Goal: Information Seeking & Learning: Learn about a topic

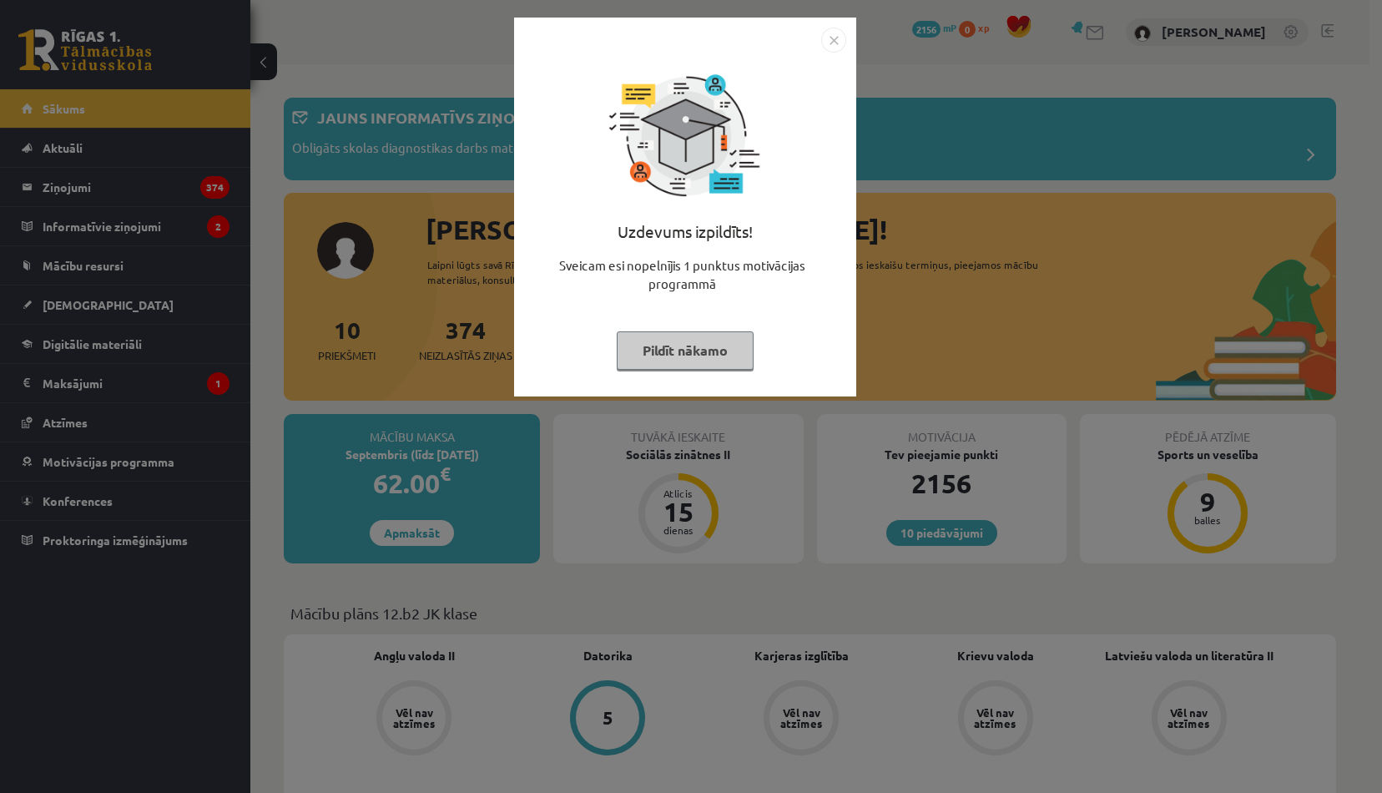
click at [840, 32] on img "Close" at bounding box center [833, 40] width 25 height 25
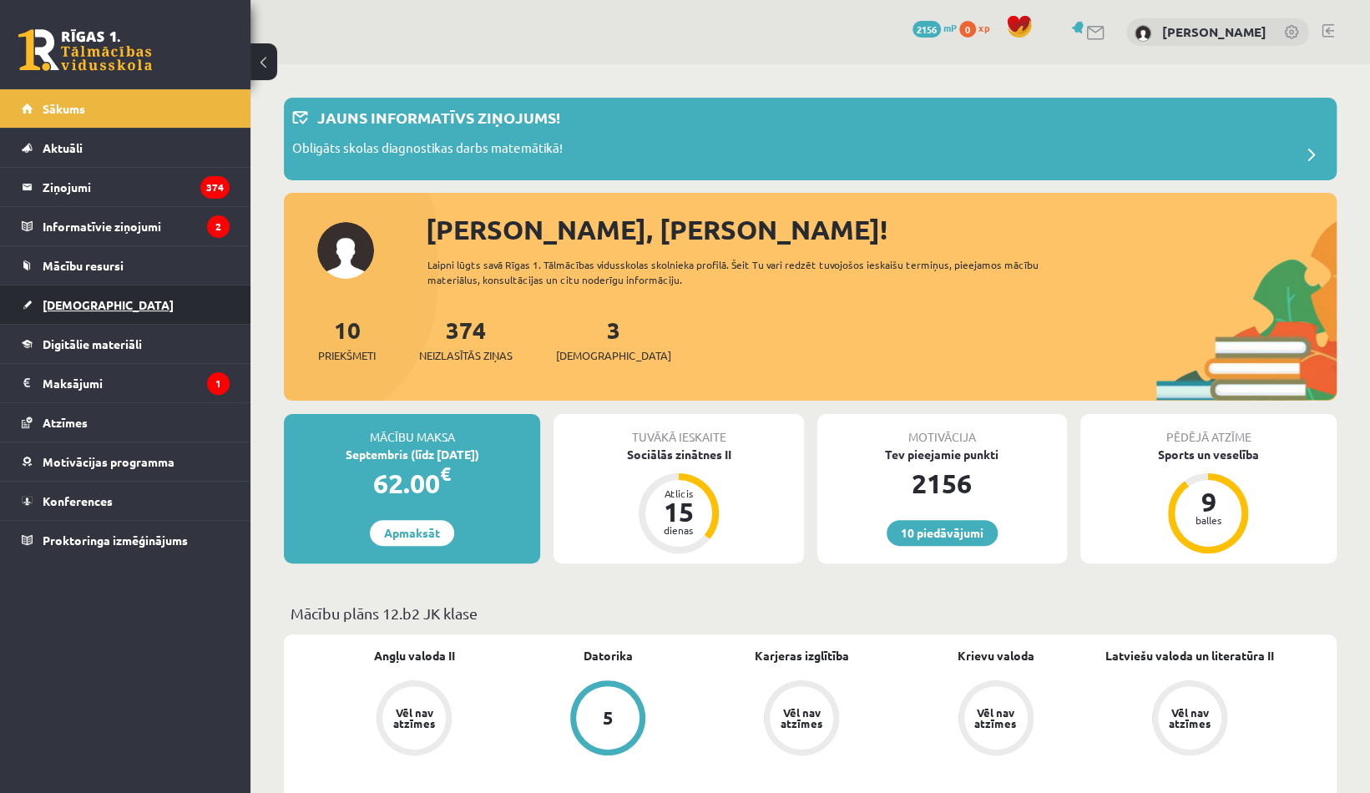
click at [78, 306] on span "[DEMOGRAPHIC_DATA]" at bounding box center [108, 304] width 131 height 15
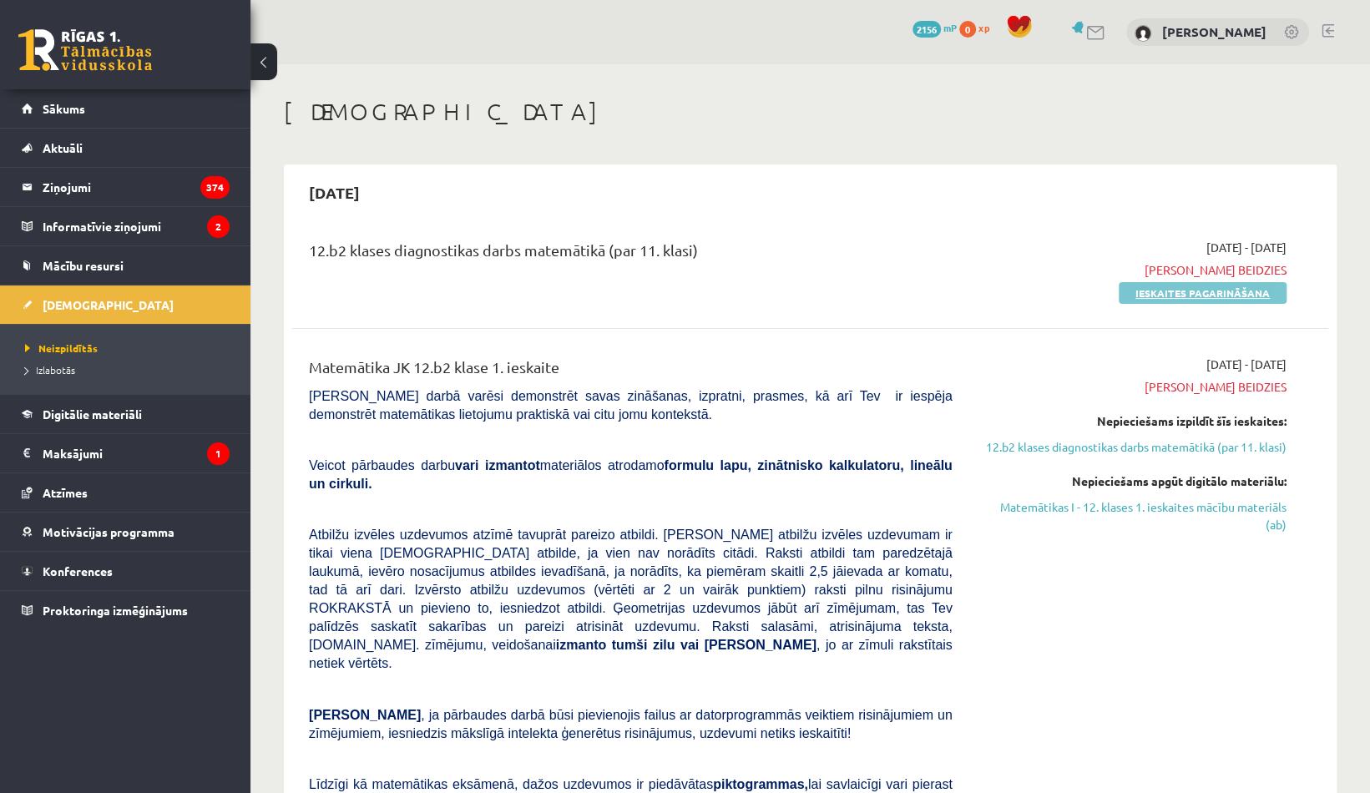
click at [1145, 288] on link "Ieskaites pagarināšana" at bounding box center [1202, 293] width 168 height 22
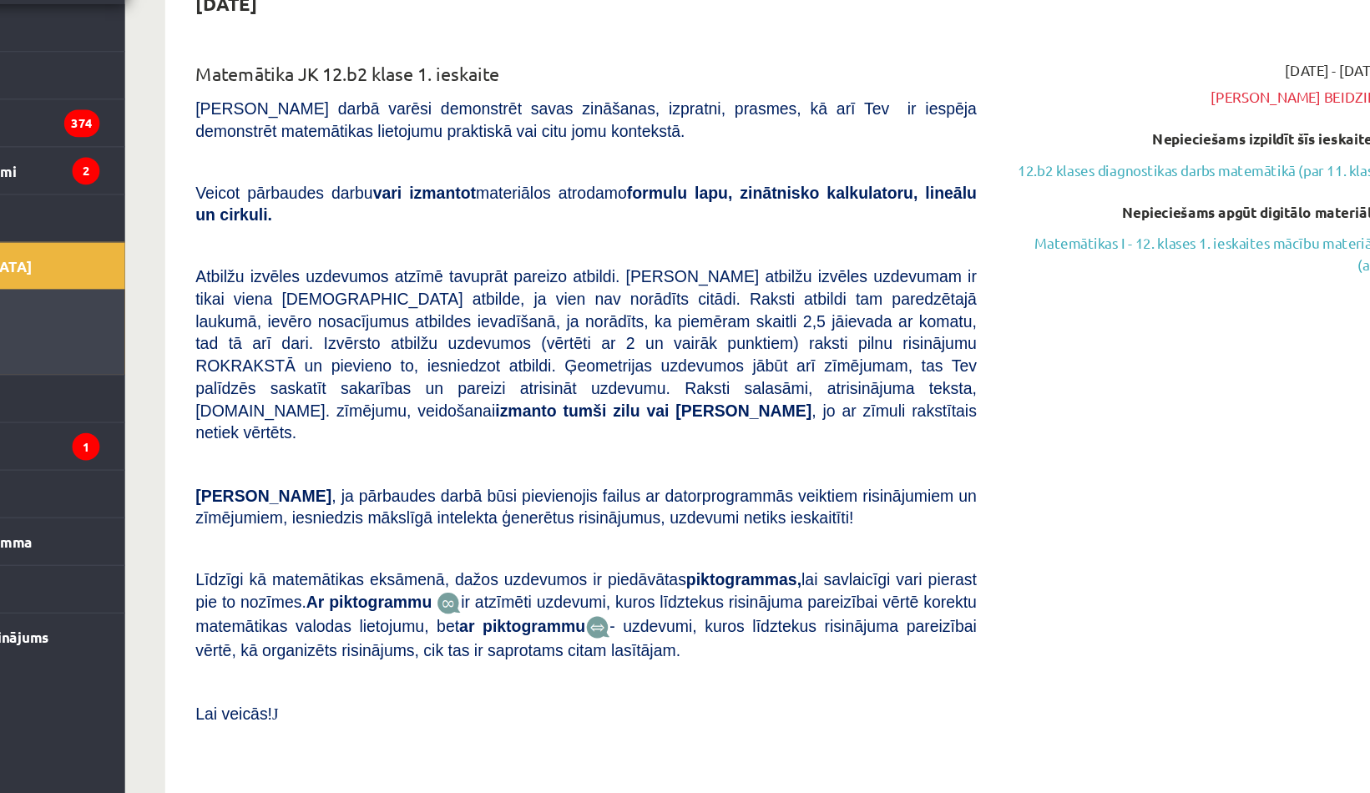
scroll to position [104, 0]
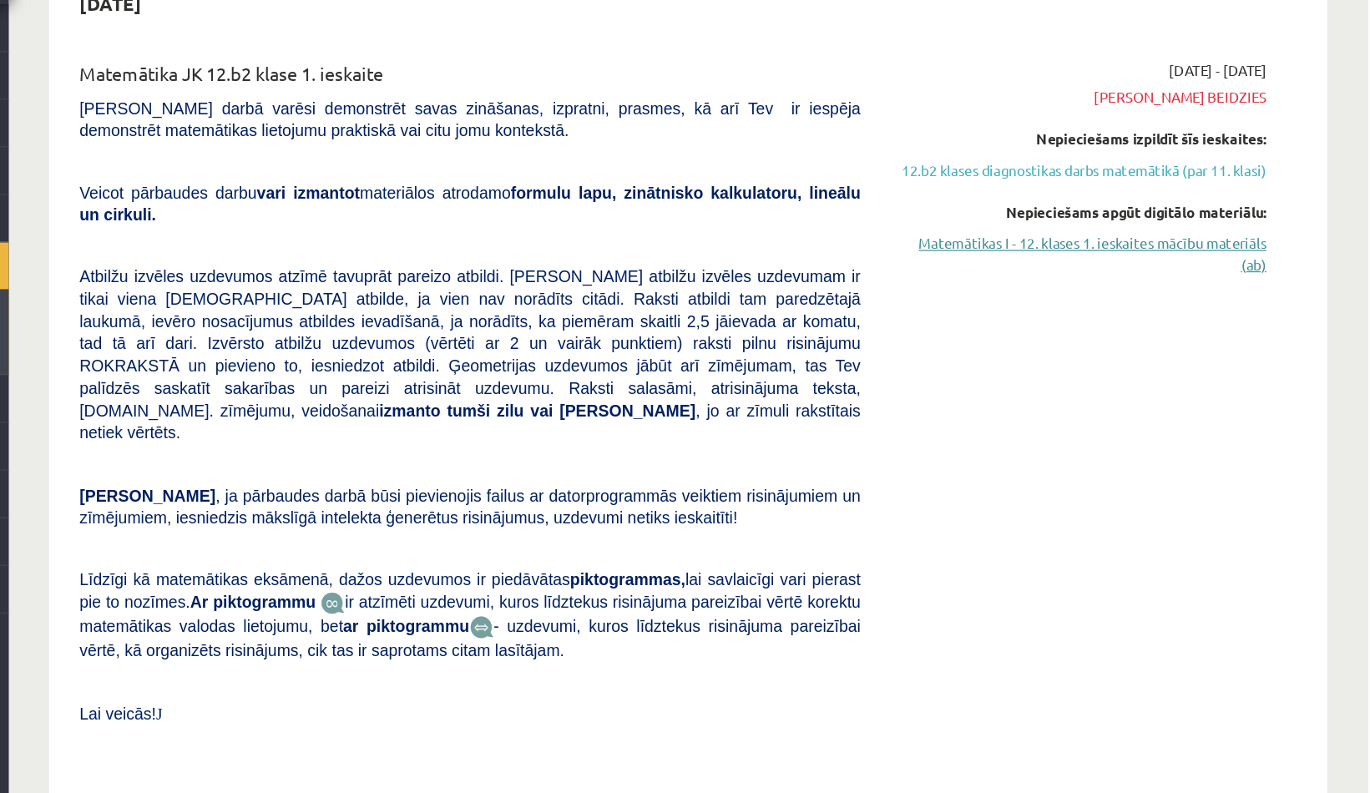
click at [1060, 287] on link "Matemātikas I - 12. klases 1. ieskaites mācību materiāls (ab)" at bounding box center [1131, 294] width 309 height 35
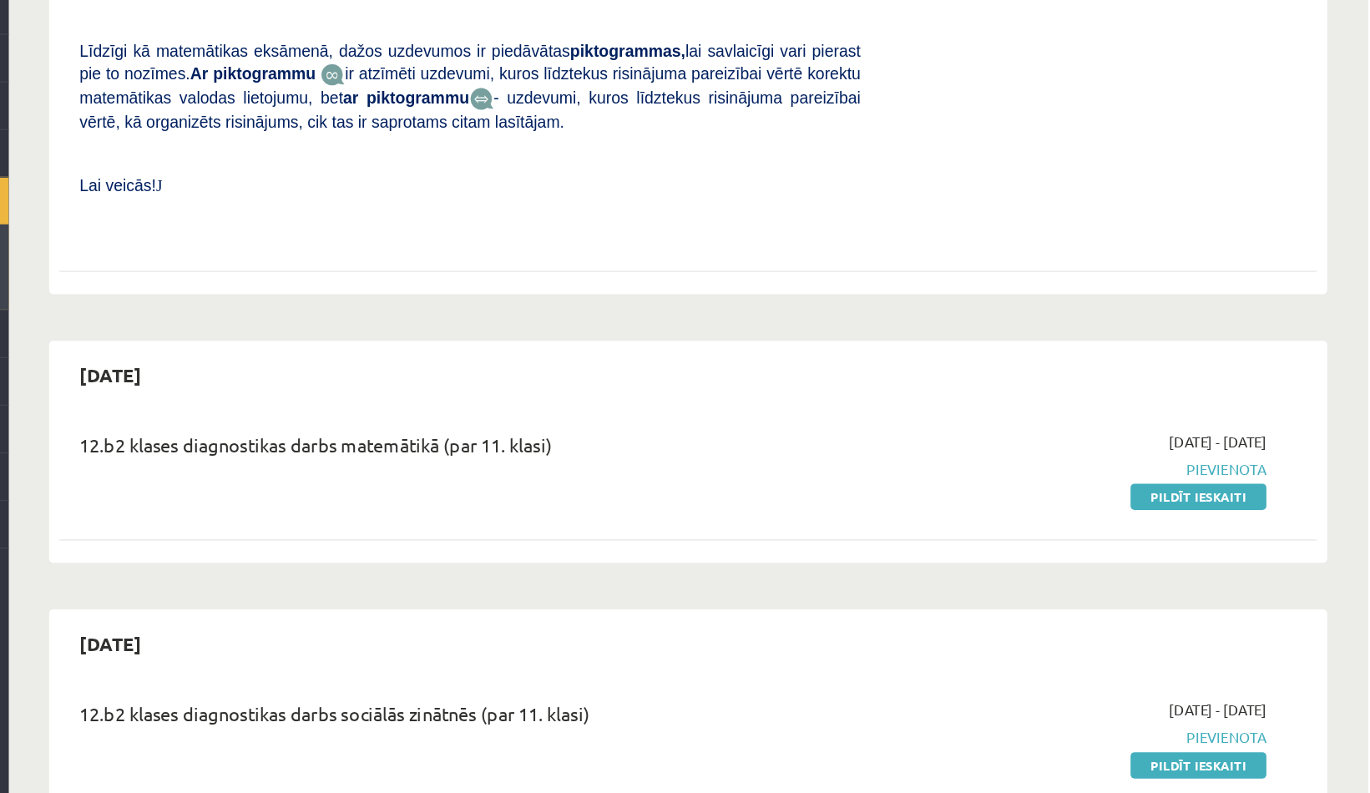
scroll to position [526, 0]
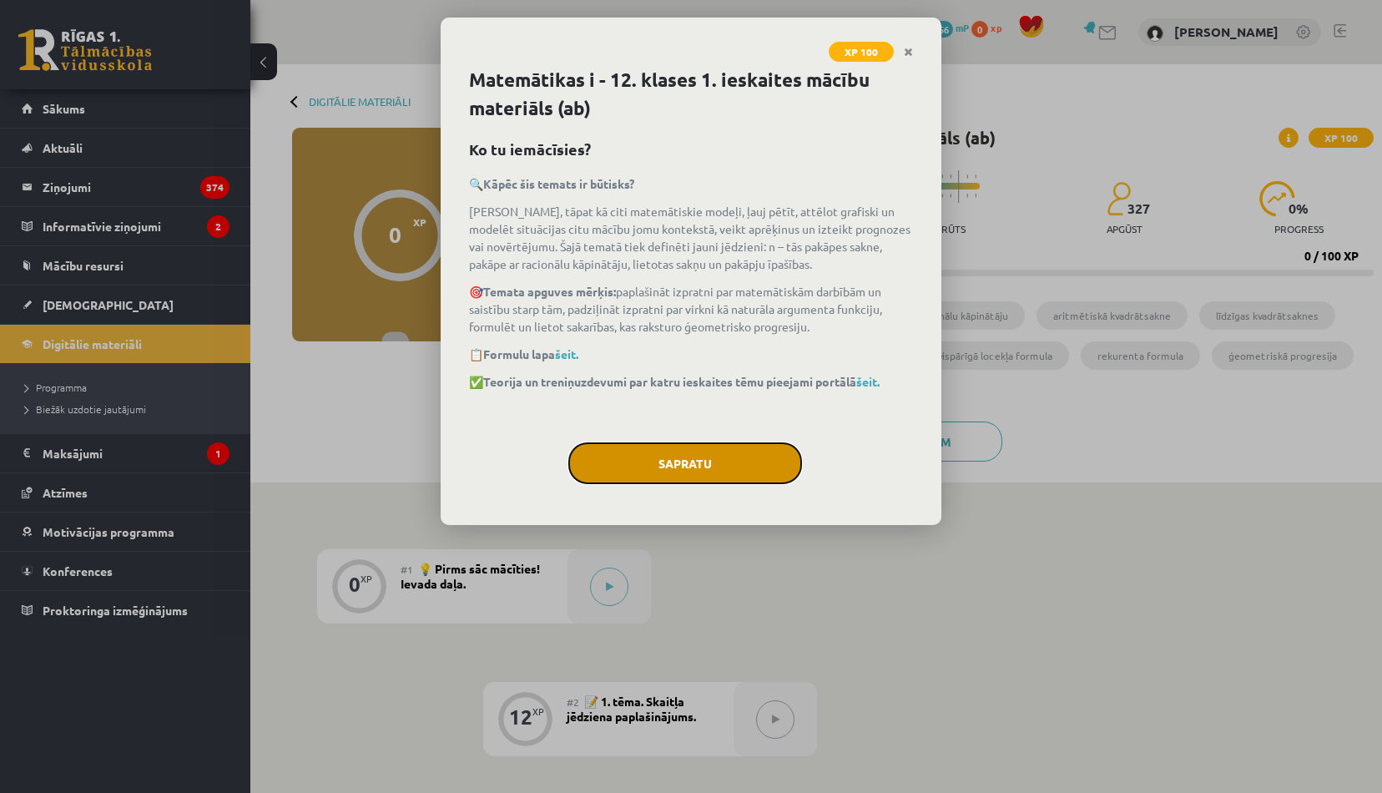
click at [729, 457] on button "Sapratu" at bounding box center [685, 463] width 234 height 42
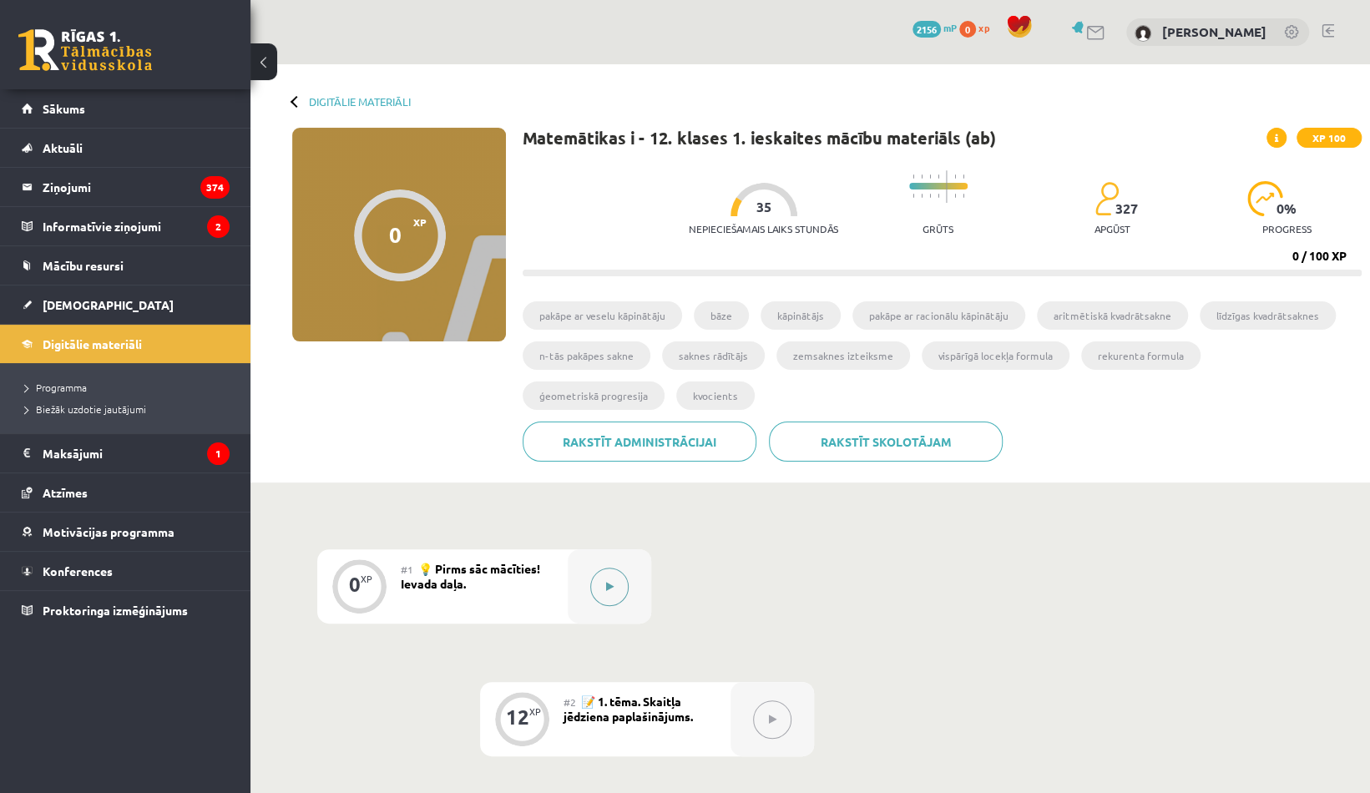
click at [614, 582] on button at bounding box center [609, 587] width 38 height 38
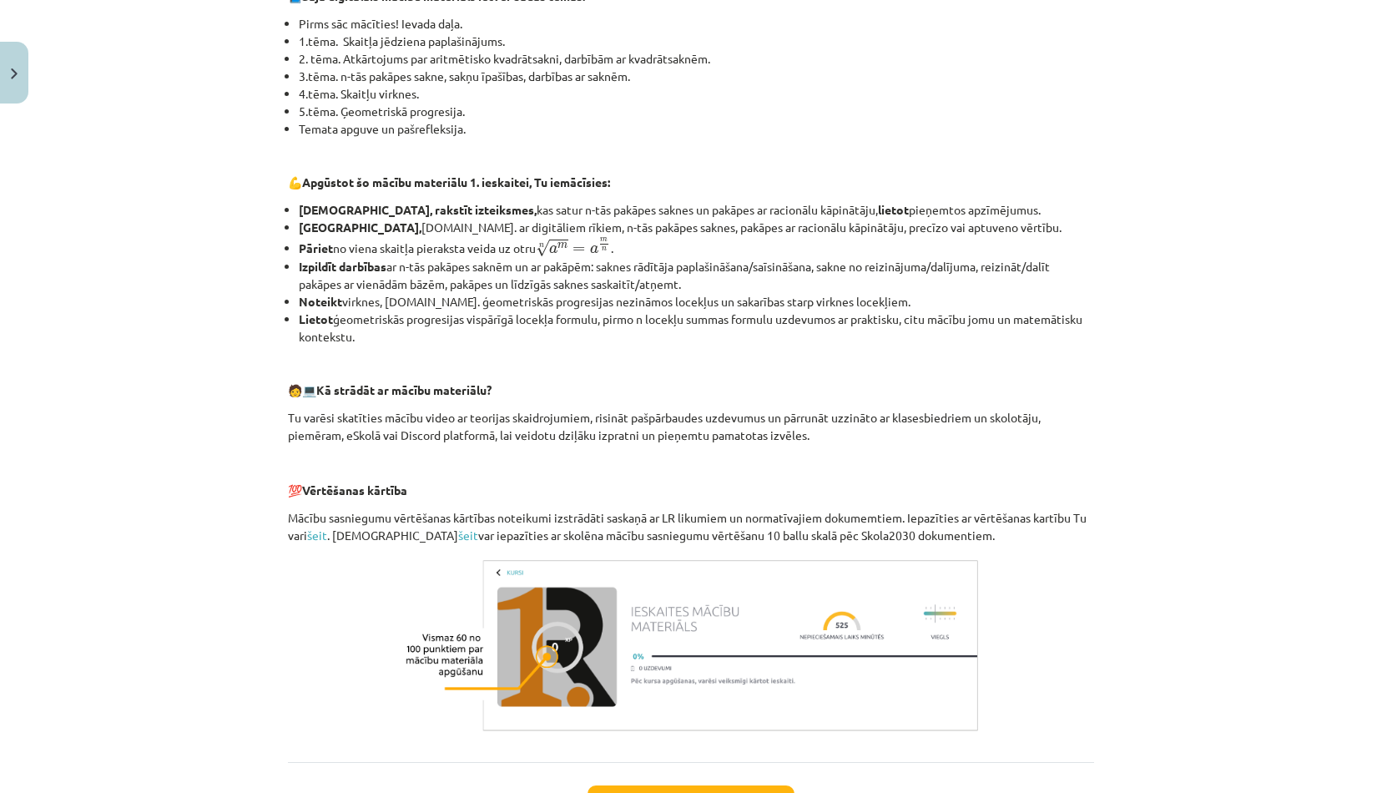
scroll to position [548, 0]
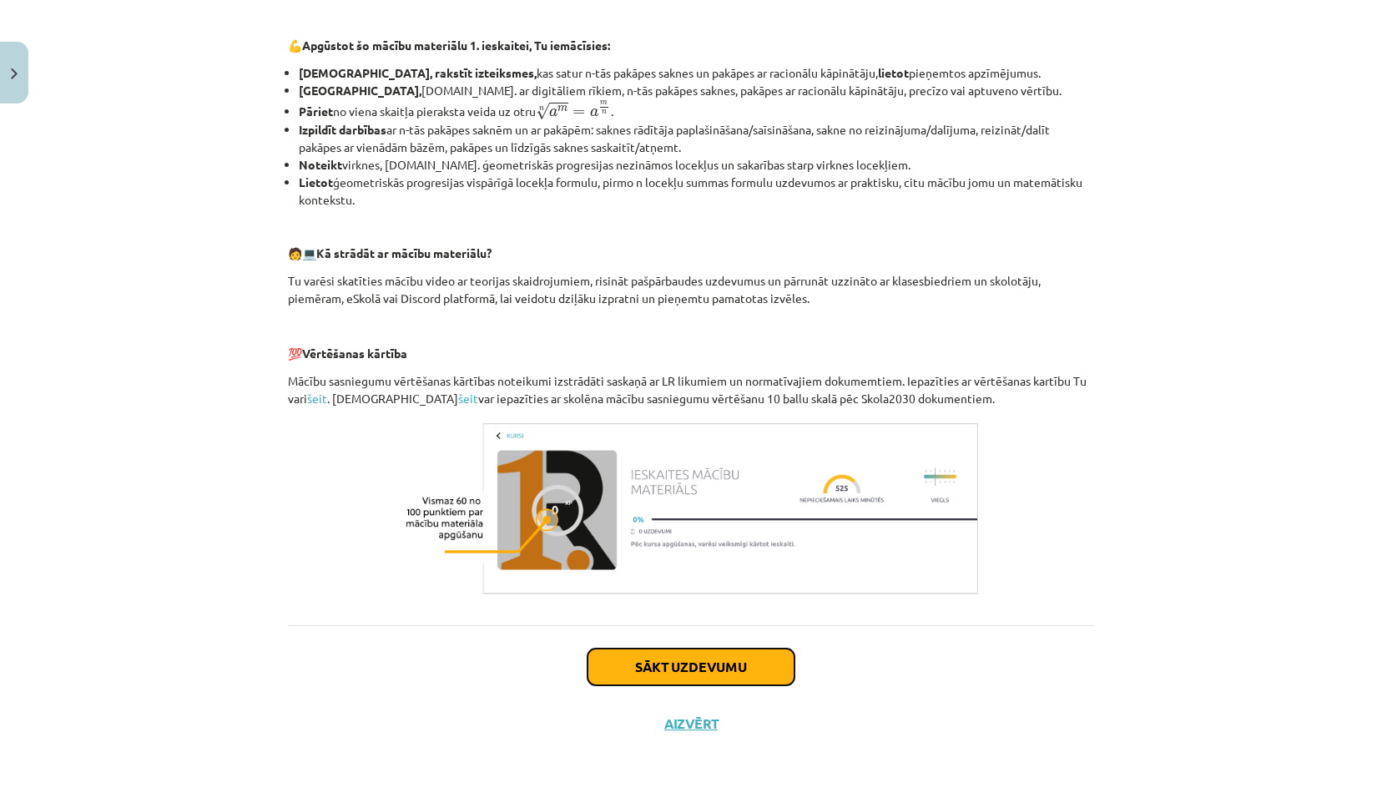
click at [701, 671] on button "Sākt uzdevumu" at bounding box center [691, 667] width 207 height 37
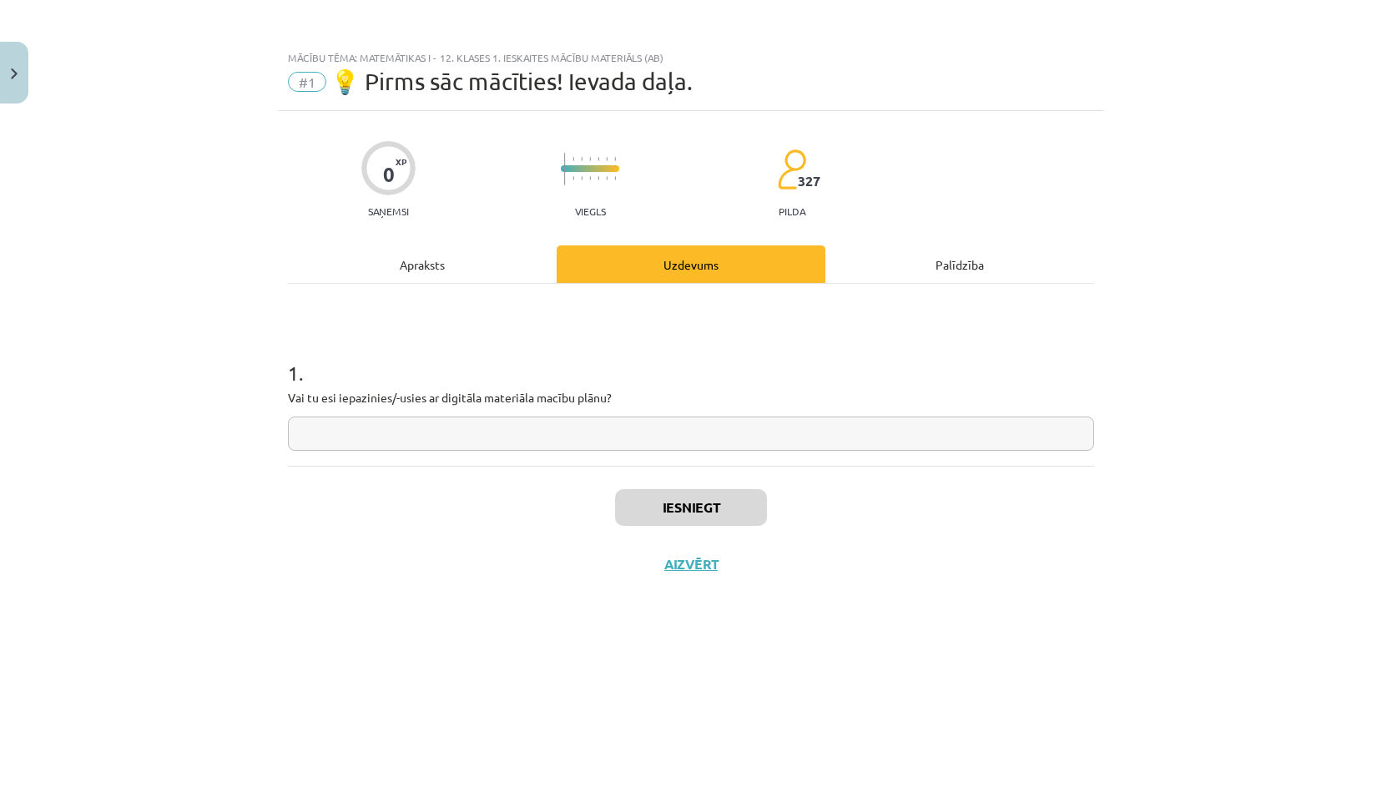
scroll to position [0, 0]
click at [506, 427] on input "text" at bounding box center [691, 434] width 806 height 34
type input "**"
click at [713, 499] on button "Iesniegt" at bounding box center [691, 507] width 152 height 37
click at [684, 578] on button "Nākamā nodarbība" at bounding box center [691, 575] width 164 height 38
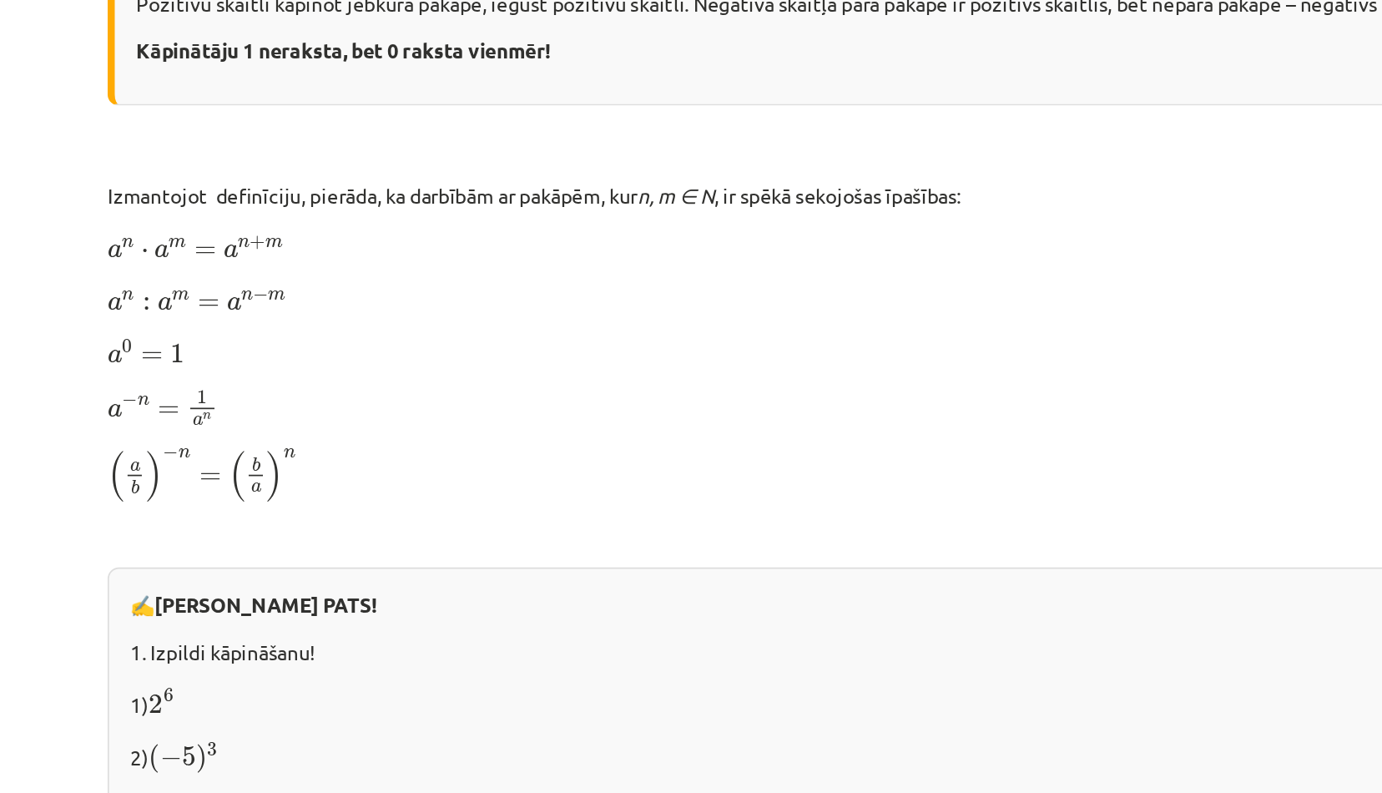
scroll to position [868, 0]
drag, startPoint x: 387, startPoint y: 438, endPoint x: 417, endPoint y: 392, distance: 54.9
click at [417, 392] on p "a n : a m = a n − m a n : a m = a n − m" at bounding box center [691, 391] width 806 height 21
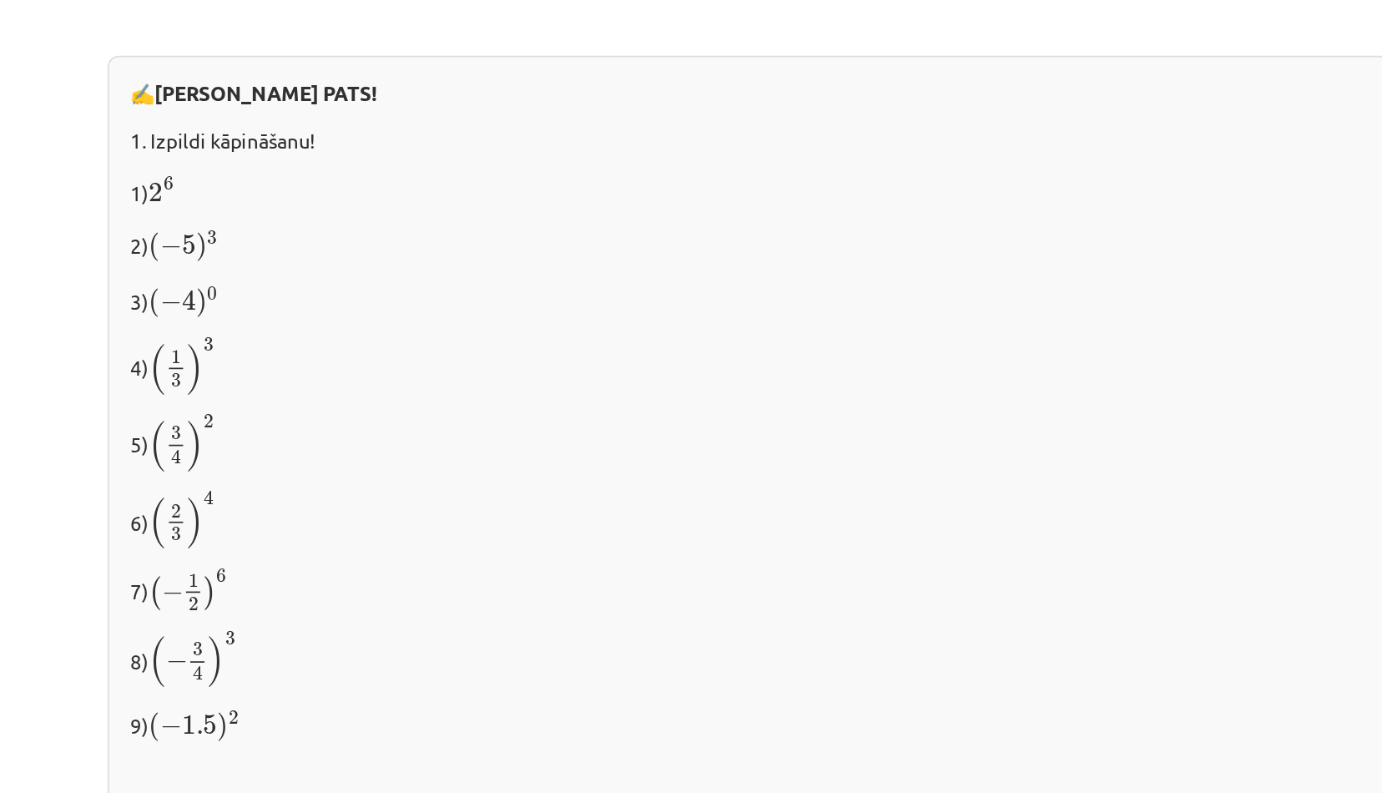
scroll to position [1170, 0]
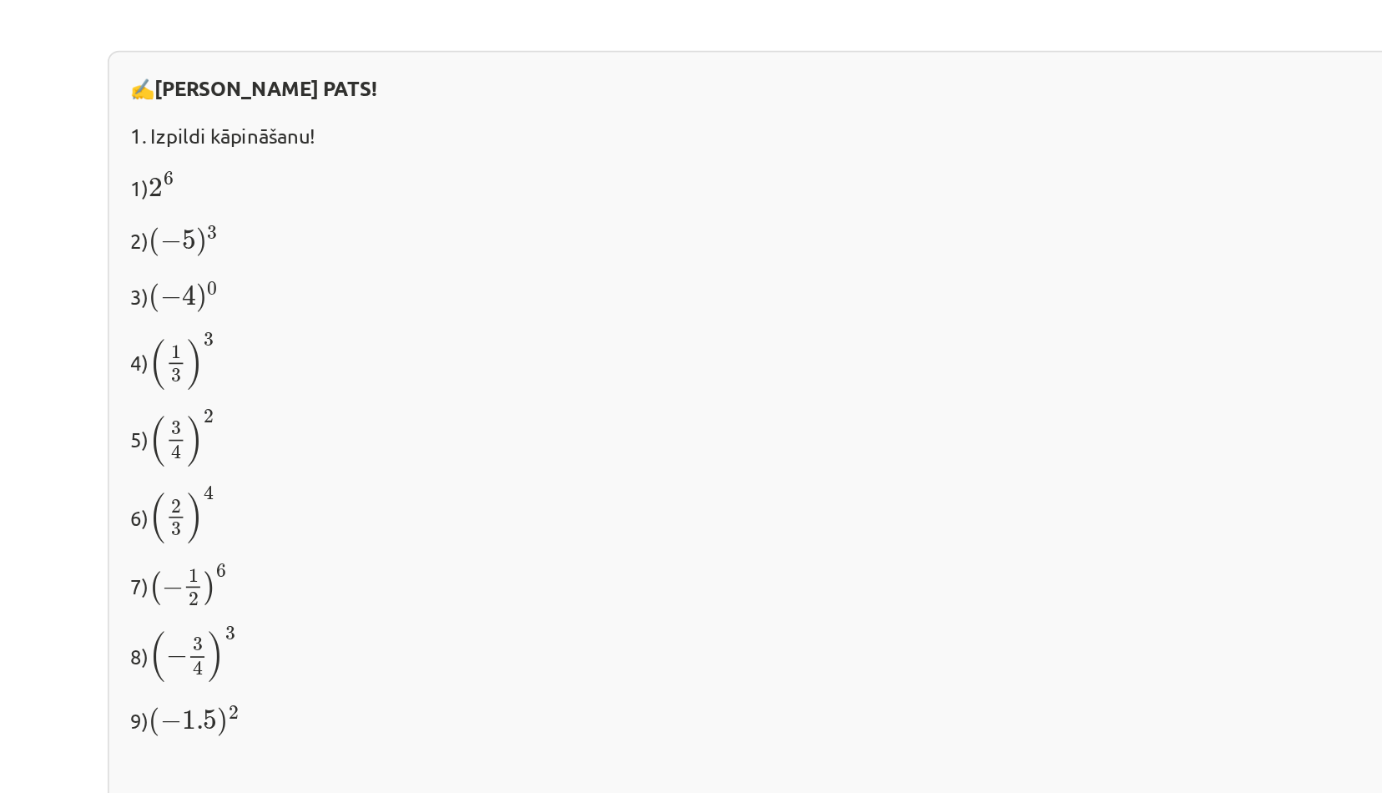
click at [322, 464] on span "3 4" at bounding box center [328, 475] width 12 height 23
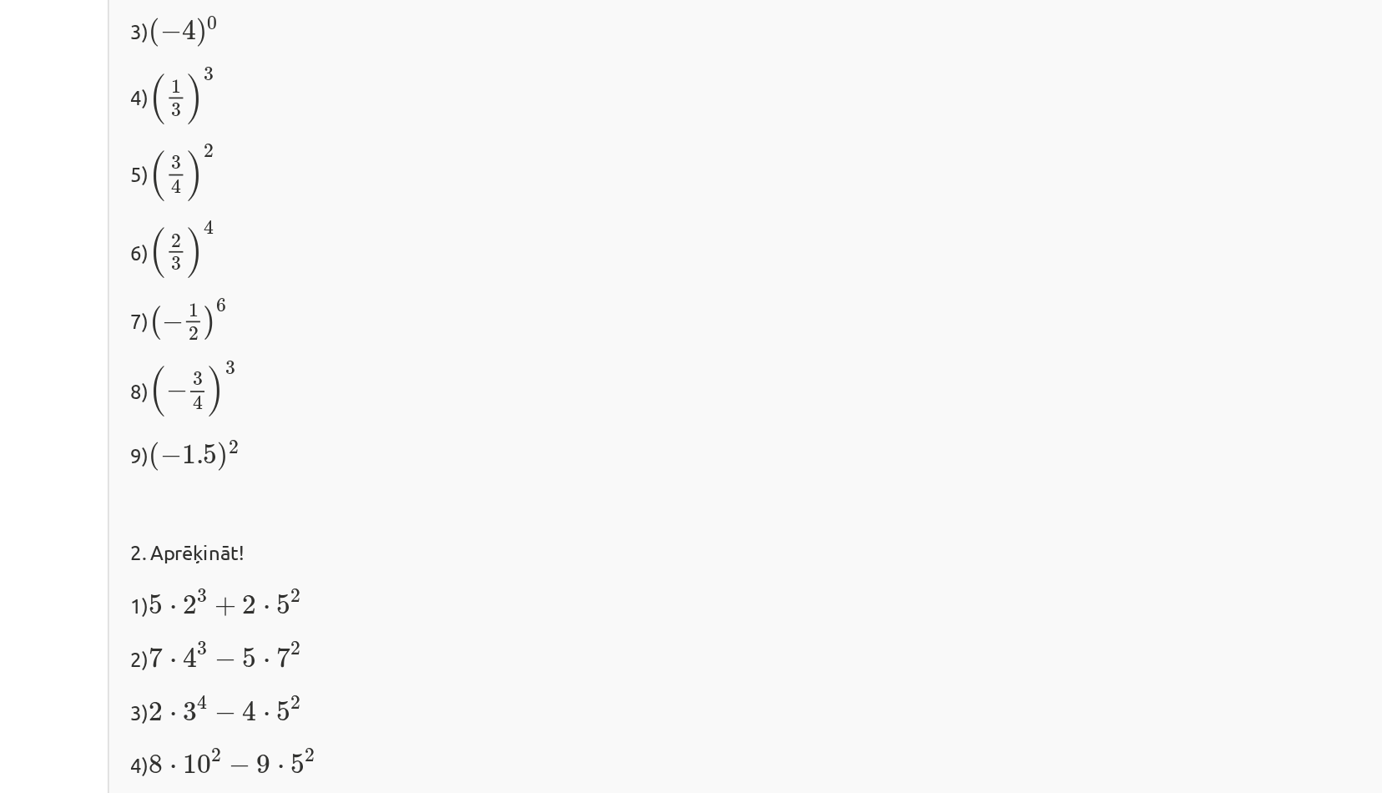
scroll to position [1329, 0]
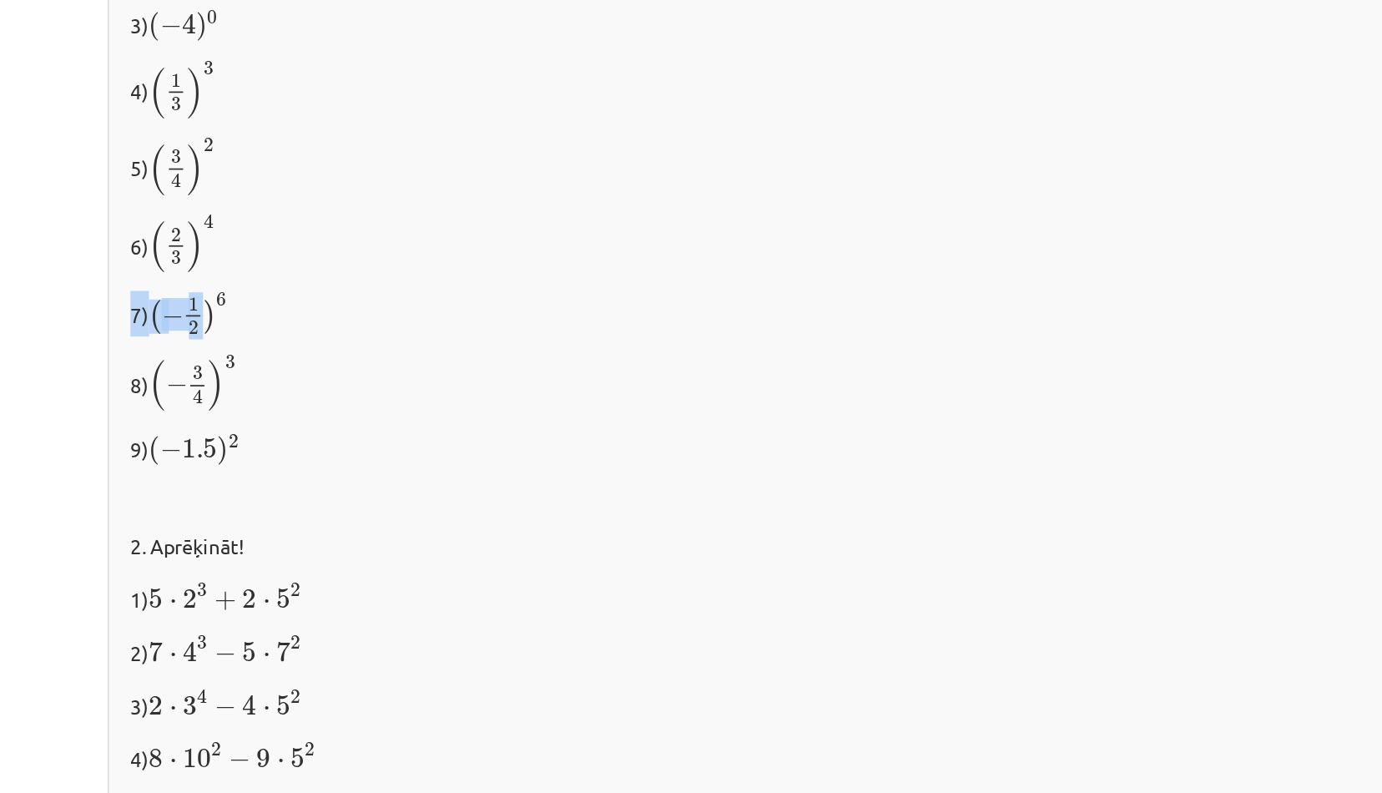
drag, startPoint x: 286, startPoint y: 399, endPoint x: 341, endPoint y: 400, distance: 55.1
click at [341, 400] on div "✍️ RISINI PATS! 1. Izpildi kāpināšanu! 1) 2 6 2 6 2) ( − 5 ) 3 ( − 5 ) 3 3) ( −…" at bounding box center [691, 436] width 806 height 696
click at [379, 399] on p "7) ( − 1 2 ) 6 ( − 1 2 ) 6" at bounding box center [691, 401] width 780 height 27
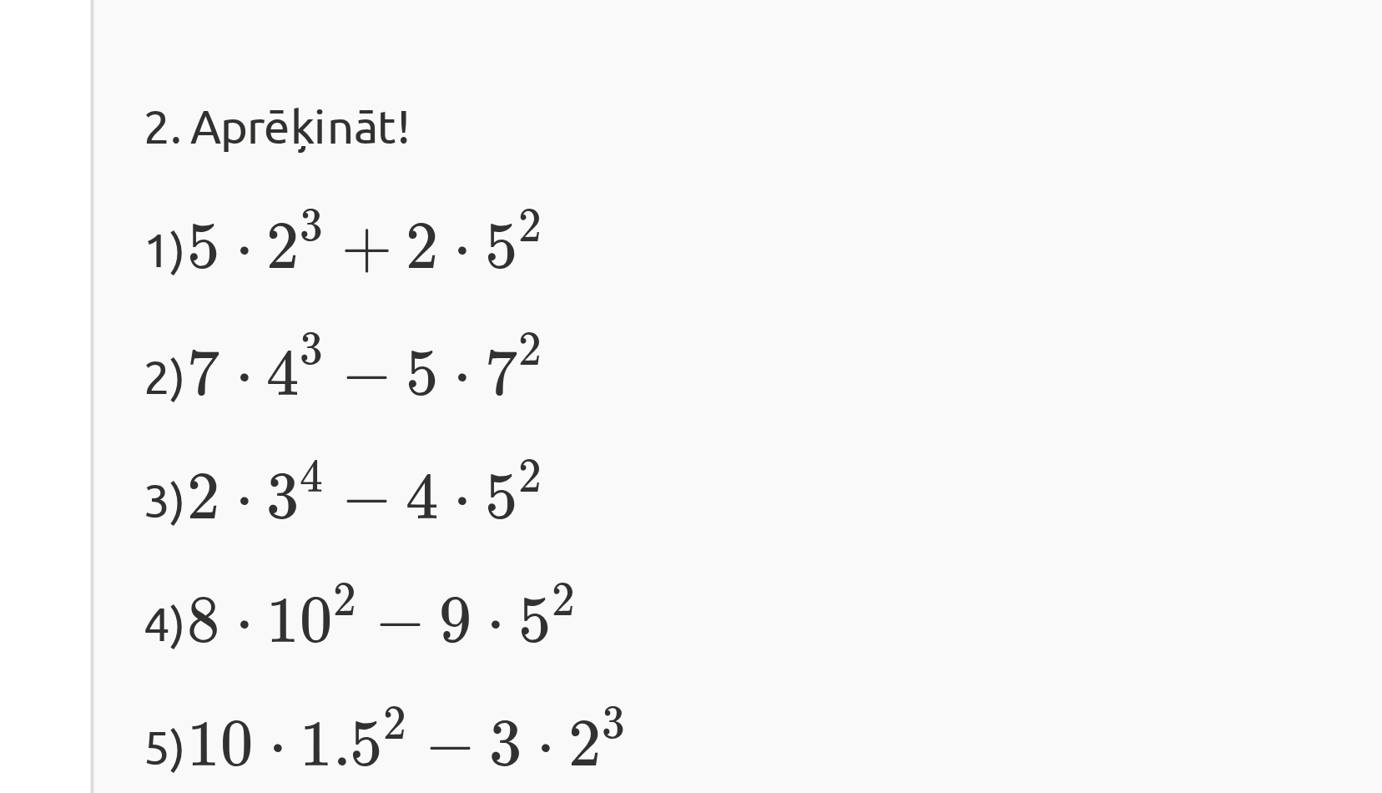
scroll to position [1576, 0]
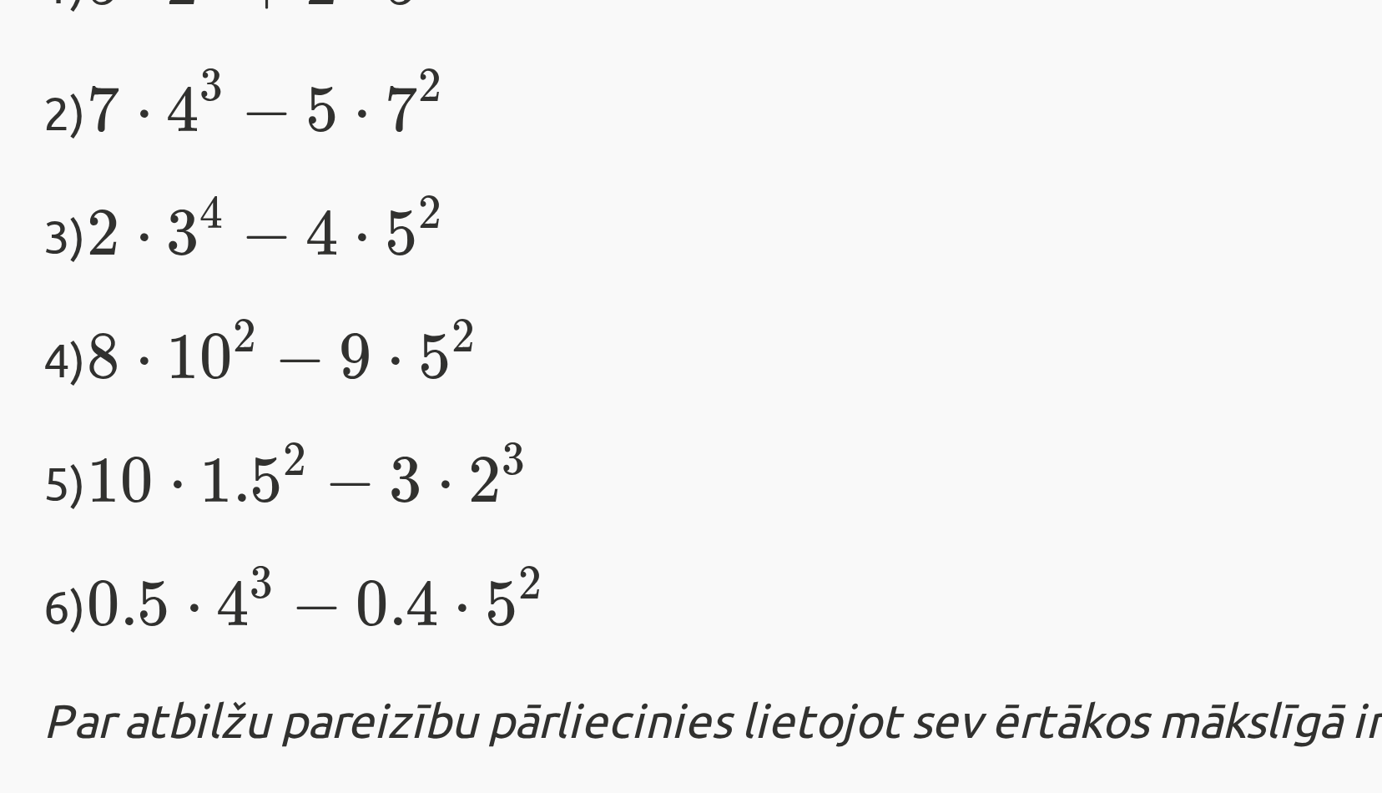
click at [603, 435] on p "5) 10 ⋅ 1.5 2 − 3 ⋅ 2 3 10 ⋅ 1.5 2 − 3 ⋅ 2 3" at bounding box center [691, 444] width 780 height 21
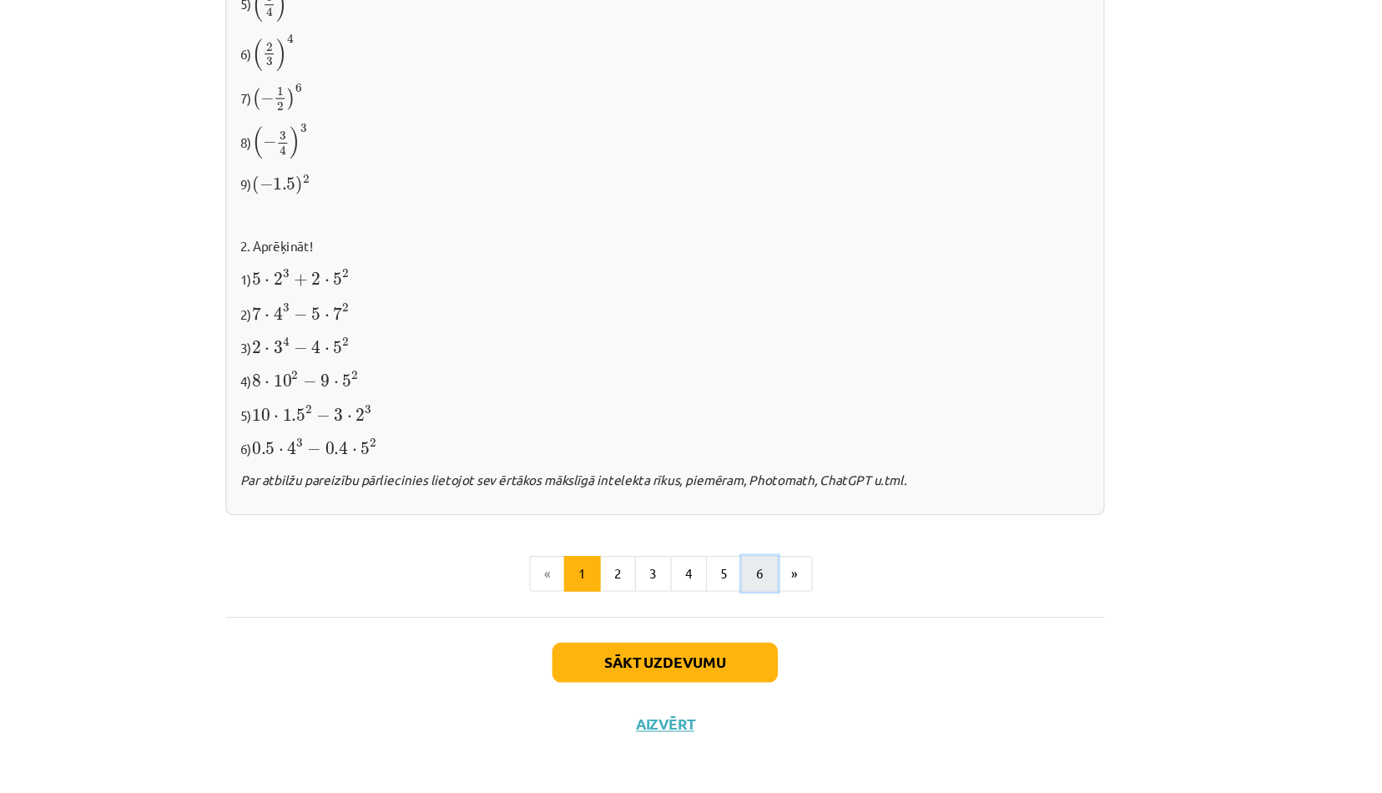
click at [766, 587] on button "6" at bounding box center [777, 591] width 33 height 33
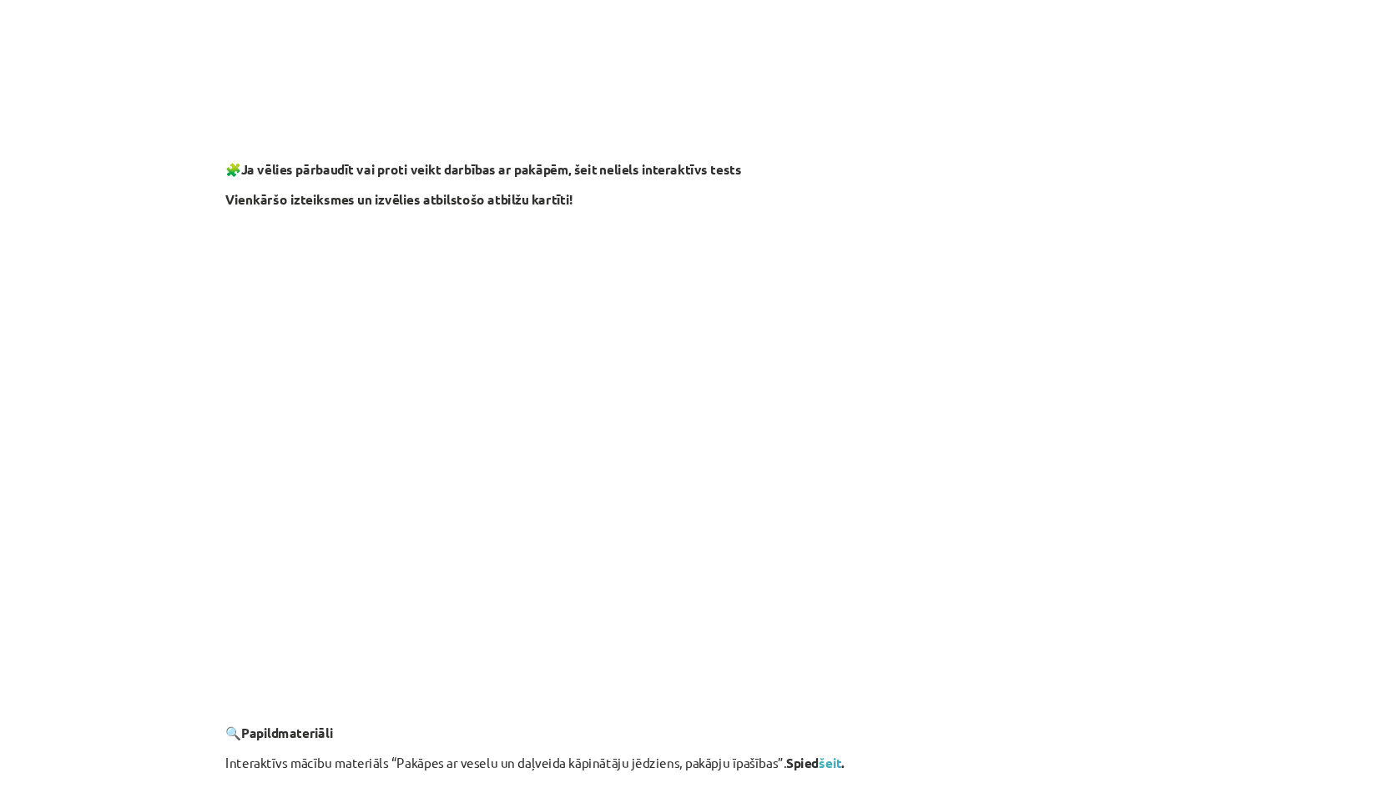
scroll to position [1417, 0]
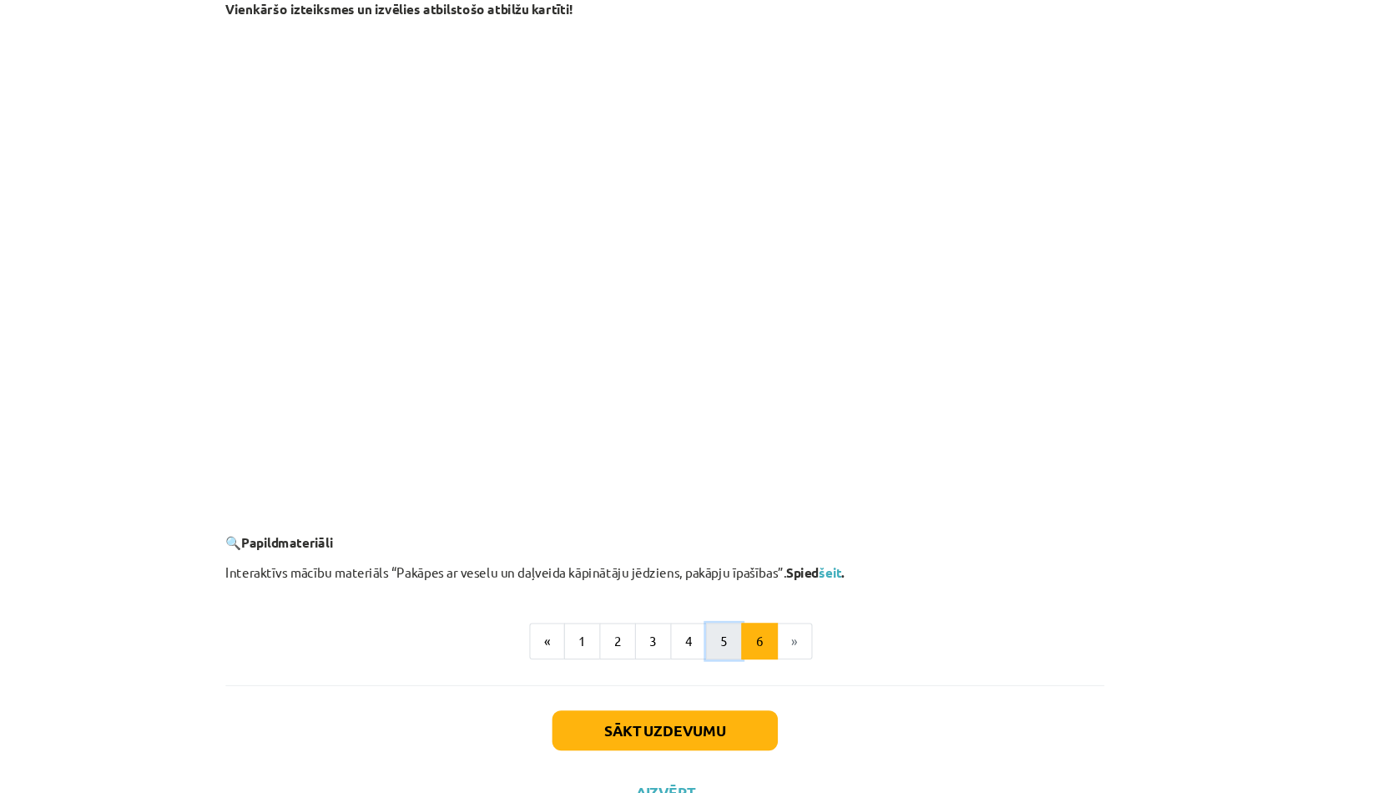
click at [743, 579] on button "5" at bounding box center [745, 588] width 33 height 33
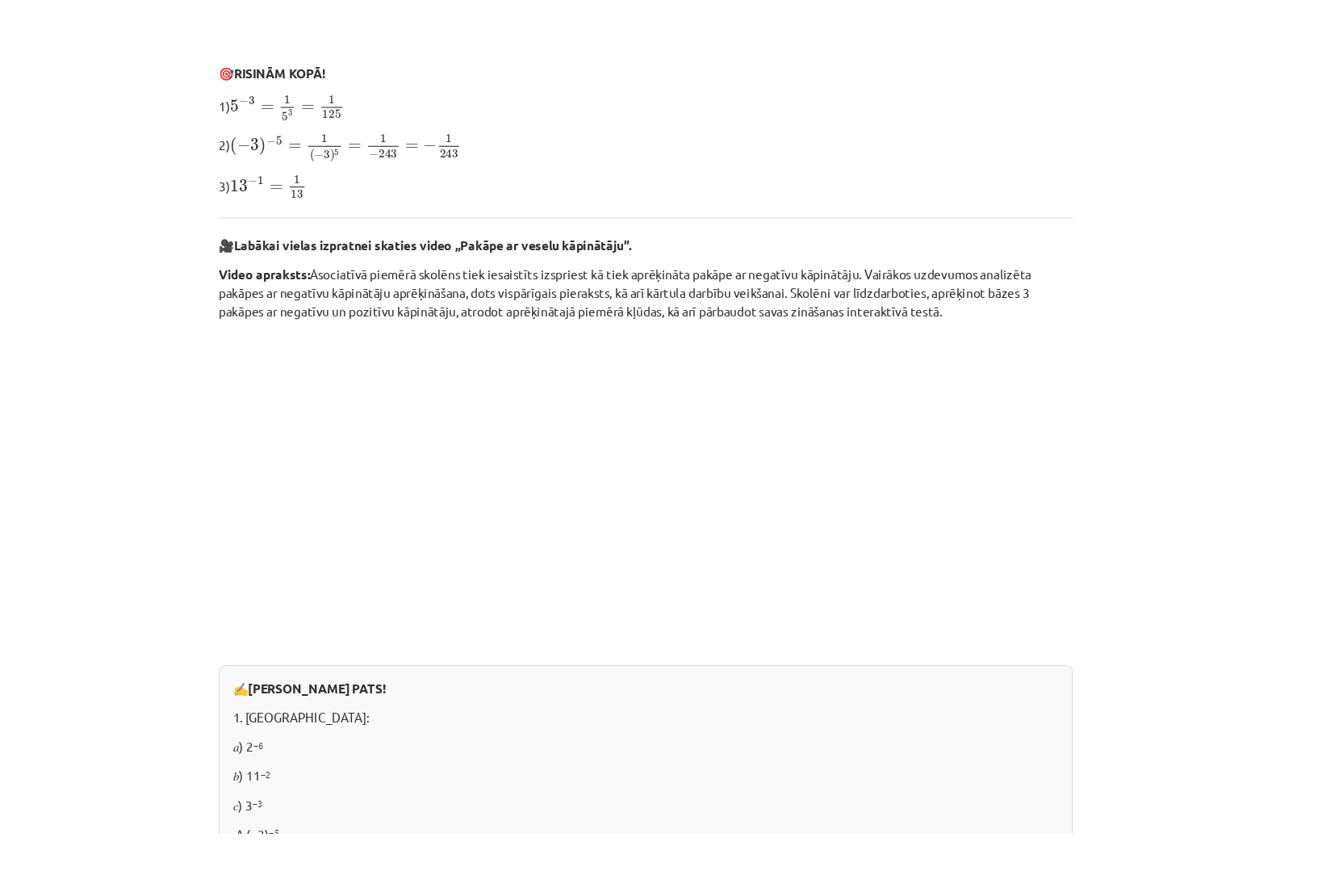
scroll to position [506, 0]
